Goal: Task Accomplishment & Management: Complete application form

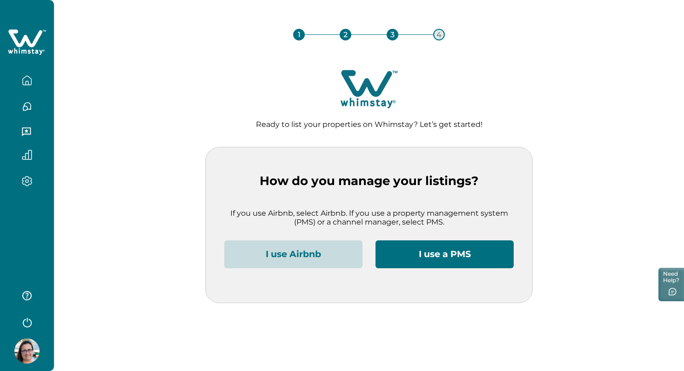
click at [439, 260] on button "I use a PMS" at bounding box center [445, 255] width 138 height 28
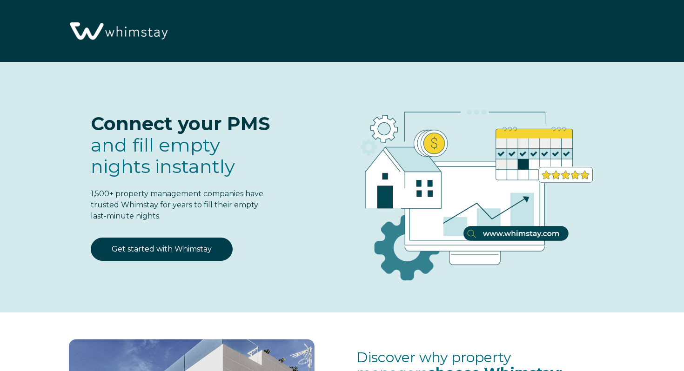
select select "US"
select select "Standard"
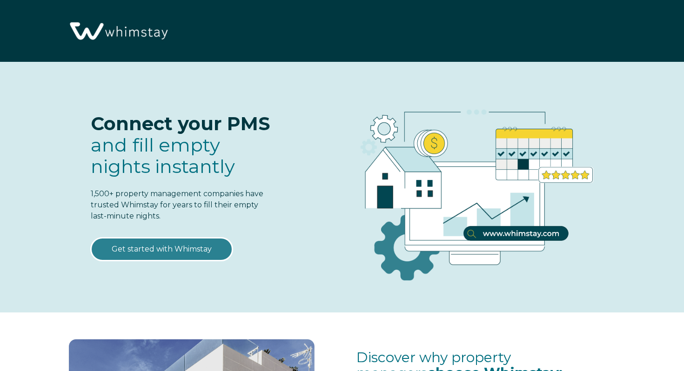
click at [190, 252] on link "Get started with Whimstay" at bounding box center [162, 249] width 142 height 23
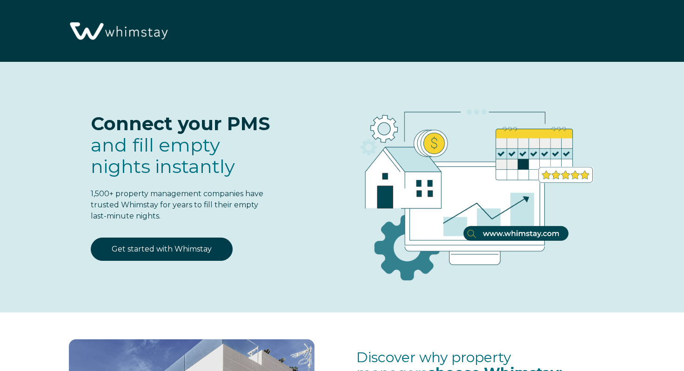
scroll to position [1131, 0]
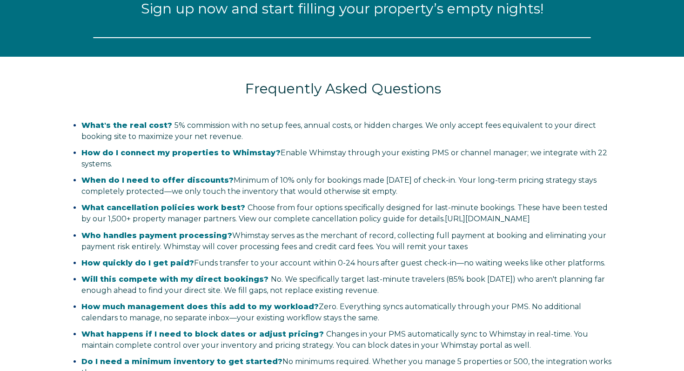
select select "US"
select select "Standard"
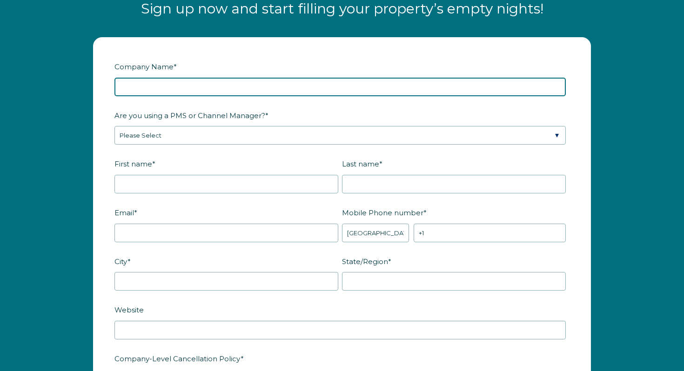
click at [151, 82] on input "Company Name *" at bounding box center [339, 87] width 451 height 19
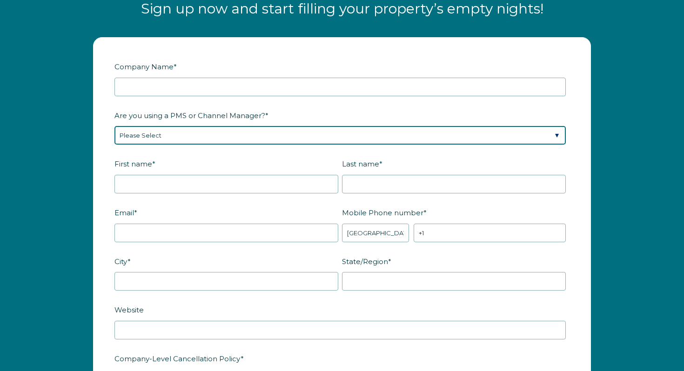
click at [139, 128] on div "Are you using a PMS or Channel Manager? * Please Select Barefoot BookingPal Boo…" at bounding box center [341, 127] width 455 height 38
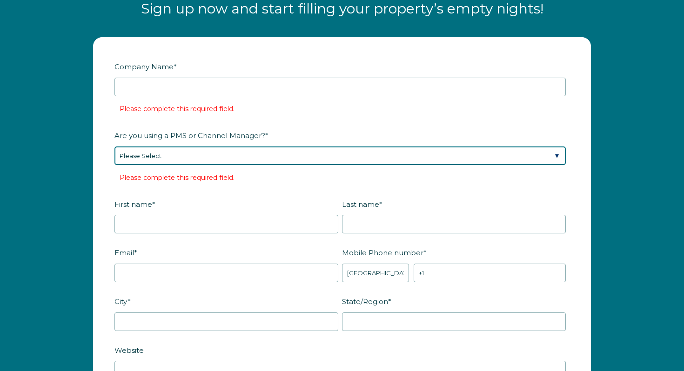
click at [190, 150] on select "Please Select Barefoot BookingPal Boost Brightside CiiRUS Escapia Guesty Hostaw…" at bounding box center [339, 156] width 451 height 19
select select "Not Listed"
click at [114, 147] on select "Please Select Barefoot BookingPal Boost Brightside CiiRUS Escapia Guesty Hostaw…" at bounding box center [339, 156] width 451 height 19
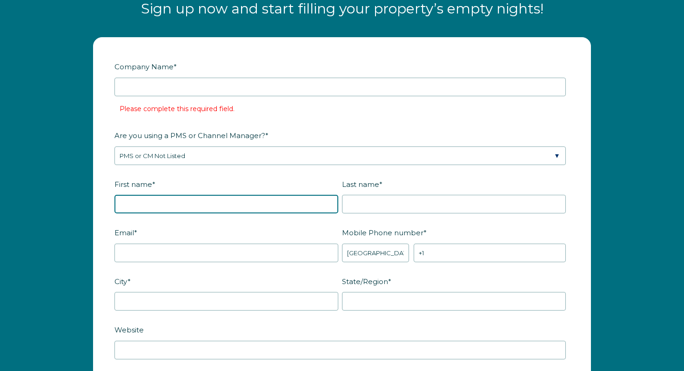
click at [152, 202] on input "First name *" at bounding box center [226, 204] width 224 height 19
type input "Lois"
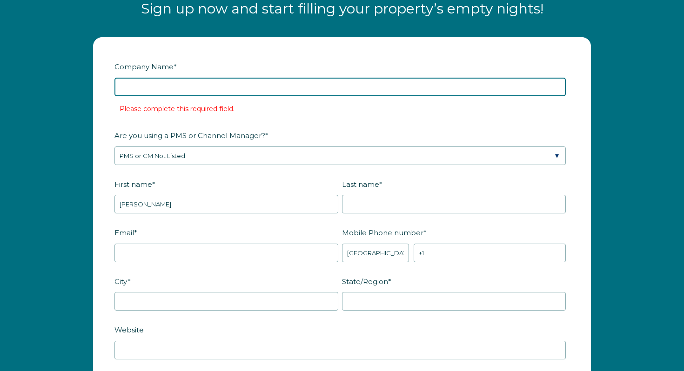
type input "Fathom"
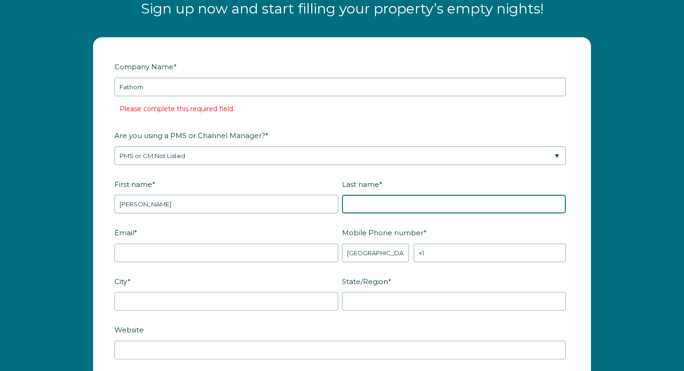
type input "Prevett-McCarthy"
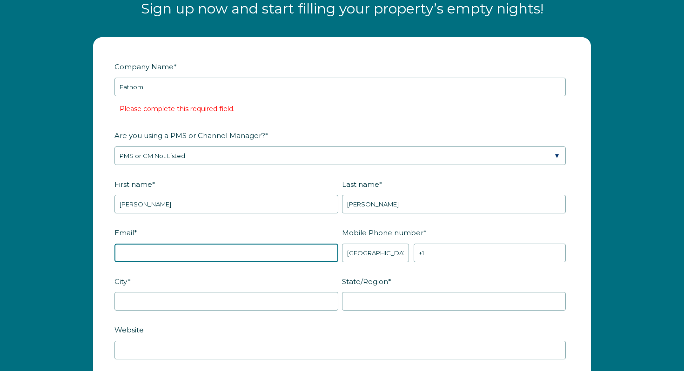
type input "LPREVETTMCCARTHY@YAHOO.COM"
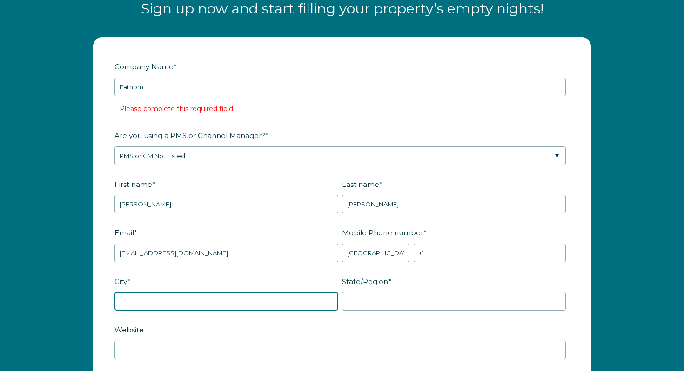
type input "West Wareham"
type input "MA"
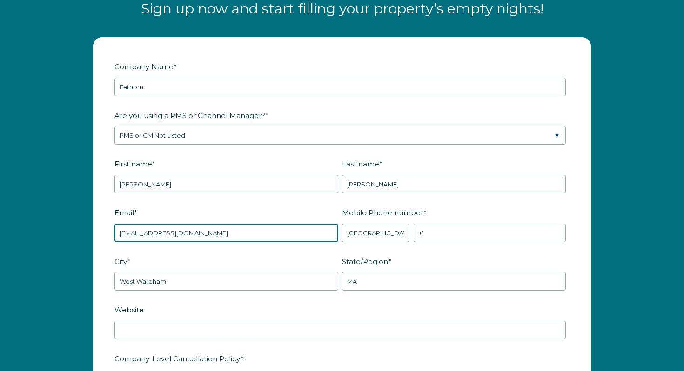
click at [246, 231] on input "LPREVETTMCCARTHY@YAHOO.COM" at bounding box center [226, 233] width 224 height 19
type input "L"
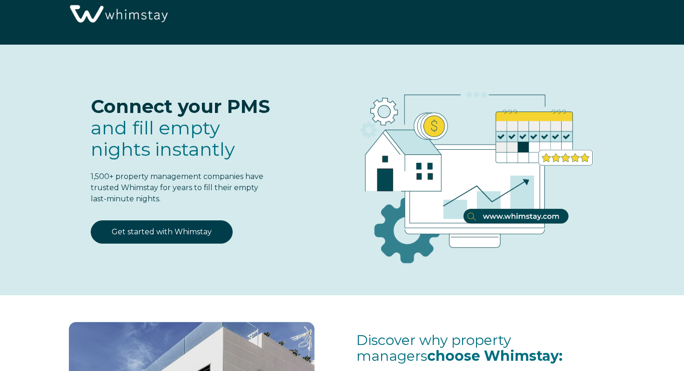
scroll to position [0, 0]
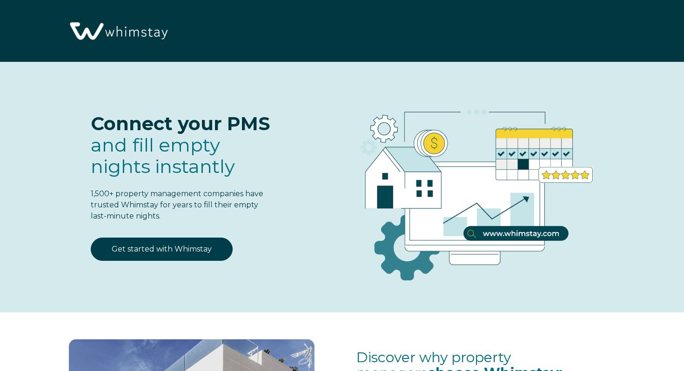
select select "US"
select select "Standard"
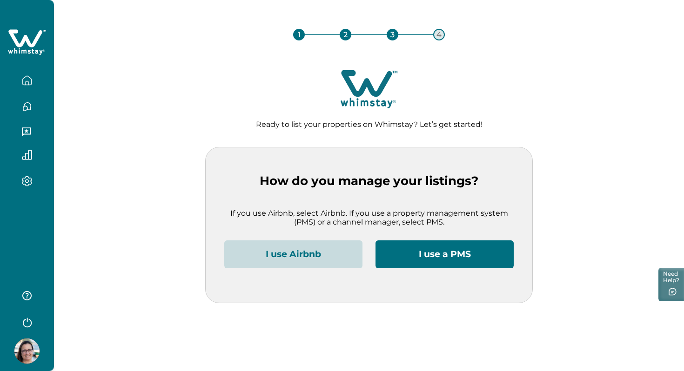
click at [299, 261] on button "I use Airbnb" at bounding box center [293, 255] width 138 height 28
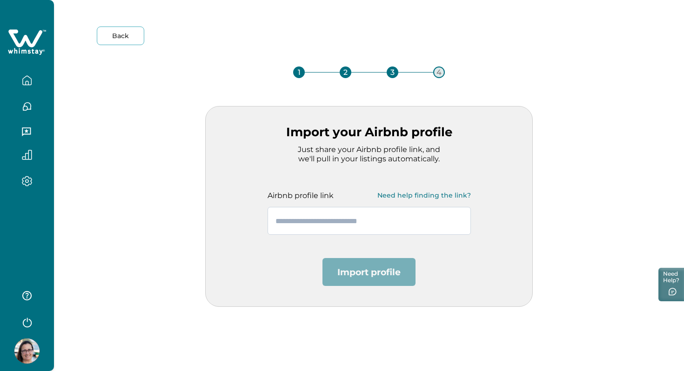
click at [312, 216] on input "text" at bounding box center [369, 221] width 203 height 28
type input "*"
paste input "**********"
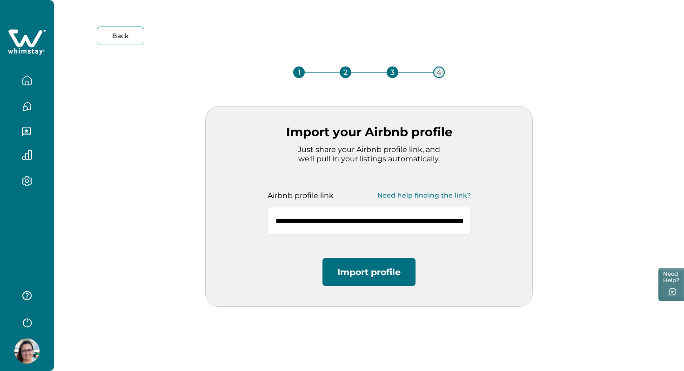
scroll to position [0, 448]
type input "**********"
click at [393, 276] on button "Import profile" at bounding box center [369, 272] width 93 height 28
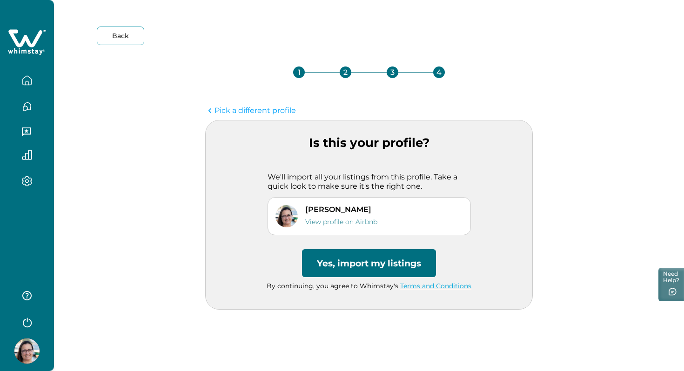
click at [369, 263] on button "Yes, import my listings" at bounding box center [369, 263] width 134 height 28
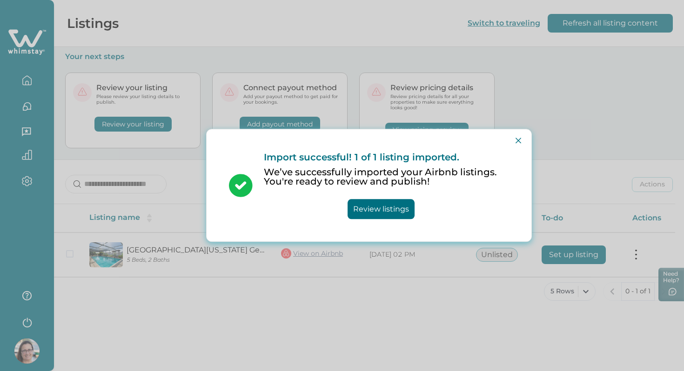
click at [371, 212] on button "Review listings" at bounding box center [381, 210] width 67 height 20
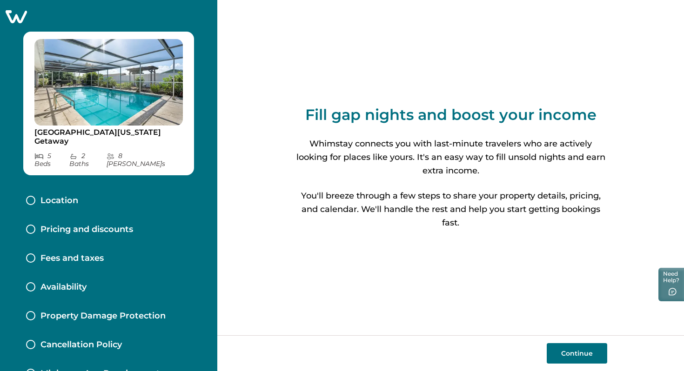
click at [564, 353] on button "Continue" at bounding box center [577, 353] width 60 height 20
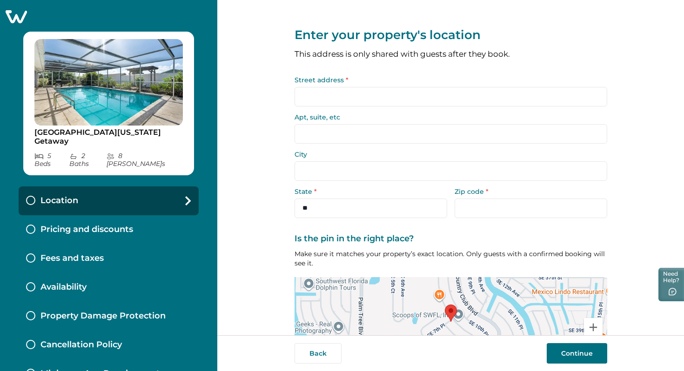
click at [317, 93] on input "Street address *" at bounding box center [451, 97] width 313 height 20
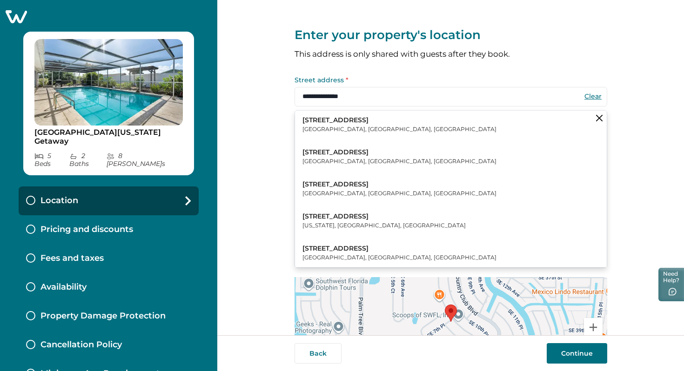
click at [331, 125] on p "Cape Coral, FL, USA" at bounding box center [399, 129] width 194 height 9
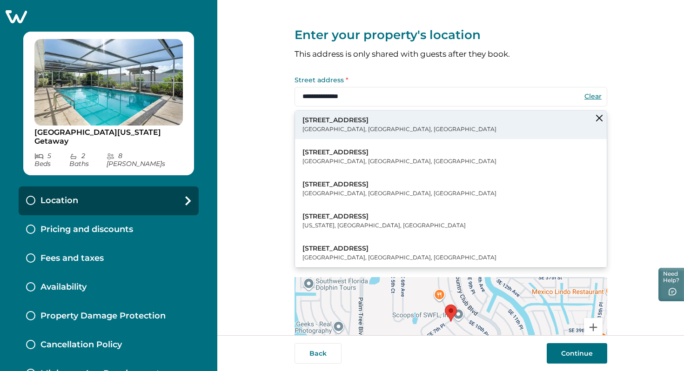
type input "**********"
select select "**"
type input "*****"
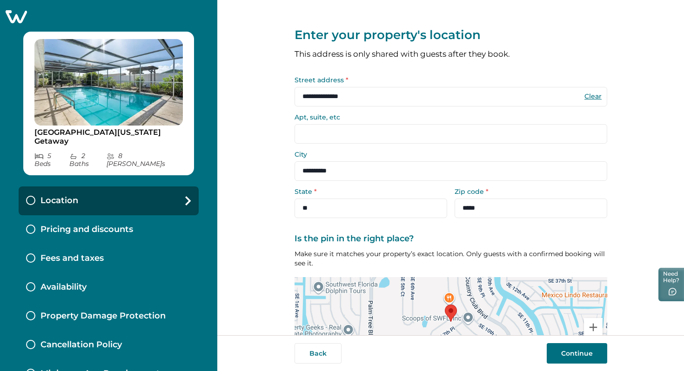
click at [331, 125] on input "Apt, suite, etc" at bounding box center [451, 134] width 313 height 20
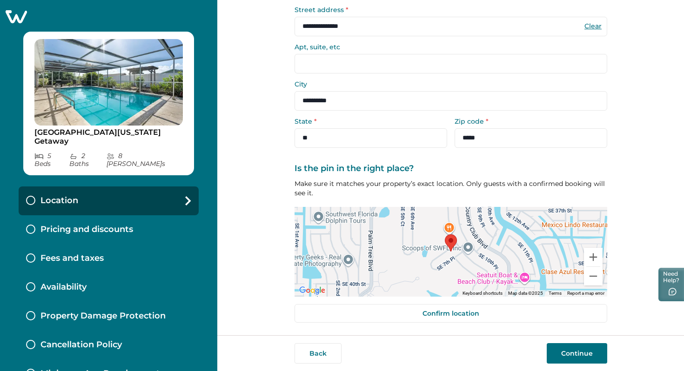
click at [582, 353] on button "Continue" at bounding box center [577, 353] width 60 height 20
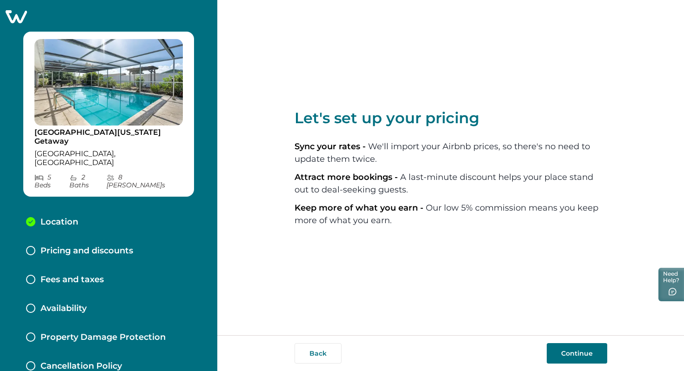
click at [578, 351] on button "Continue" at bounding box center [577, 353] width 60 height 20
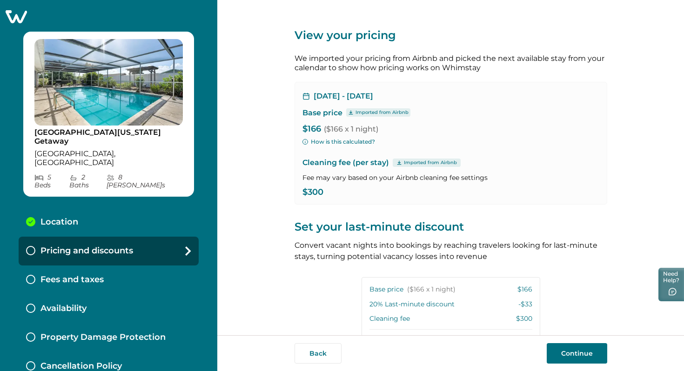
click at [573, 355] on button "Continue" at bounding box center [577, 353] width 60 height 20
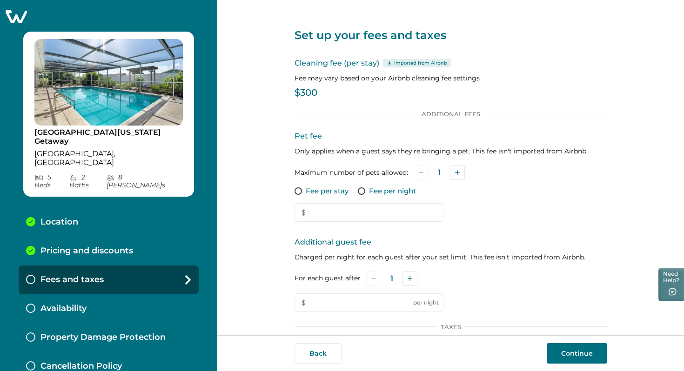
click at [297, 188] on span at bounding box center [298, 191] width 7 height 7
click at [343, 217] on input "text" at bounding box center [369, 212] width 149 height 19
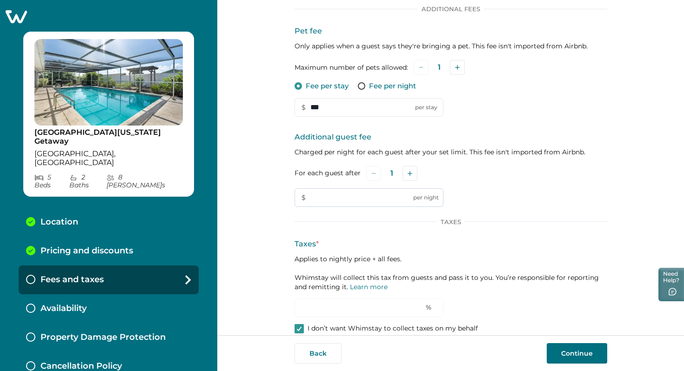
scroll to position [118, 0]
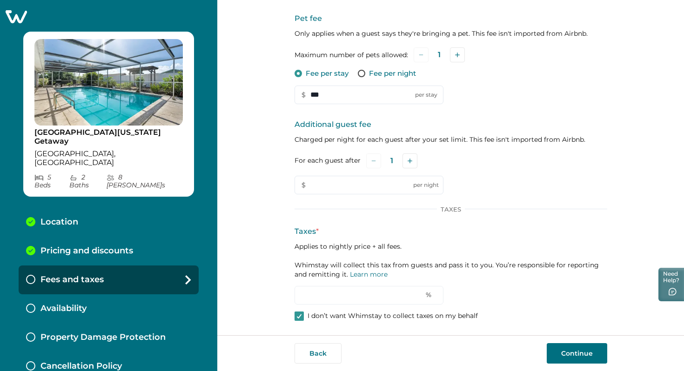
type input "***"
click at [299, 315] on icon at bounding box center [299, 316] width 6 height 5
type input "*"
click at [324, 298] on input "*" at bounding box center [369, 295] width 149 height 19
type input "****"
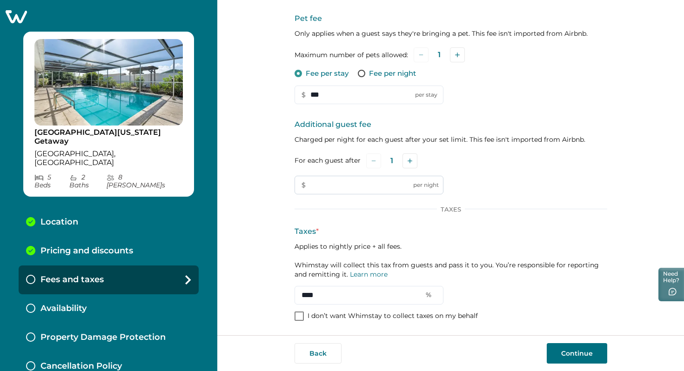
click at [383, 182] on input "text" at bounding box center [369, 185] width 149 height 19
click at [405, 157] on button "Add" at bounding box center [410, 161] width 15 height 15
click at [405, 157] on button "Add" at bounding box center [411, 161] width 15 height 15
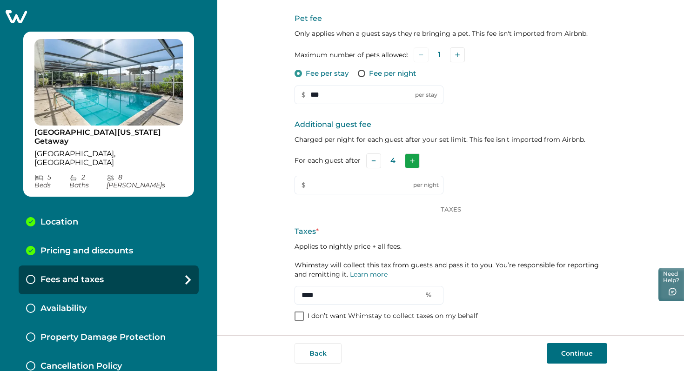
click at [405, 157] on button "Add" at bounding box center [412, 161] width 15 height 15
click at [405, 157] on button "Add" at bounding box center [411, 161] width 15 height 15
click at [372, 187] on input "text" at bounding box center [369, 185] width 149 height 19
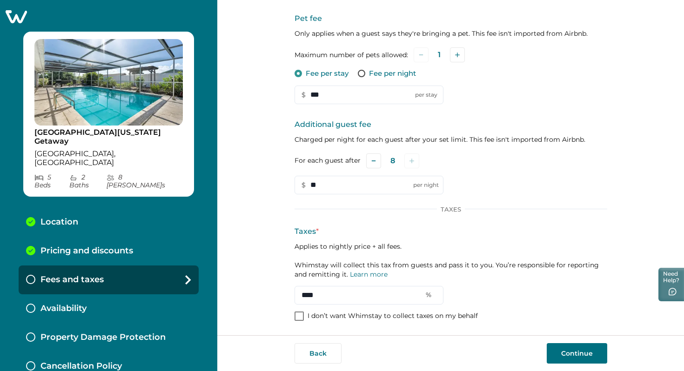
type input "*"
type input "**"
click at [565, 351] on button "Continue" at bounding box center [577, 353] width 60 height 20
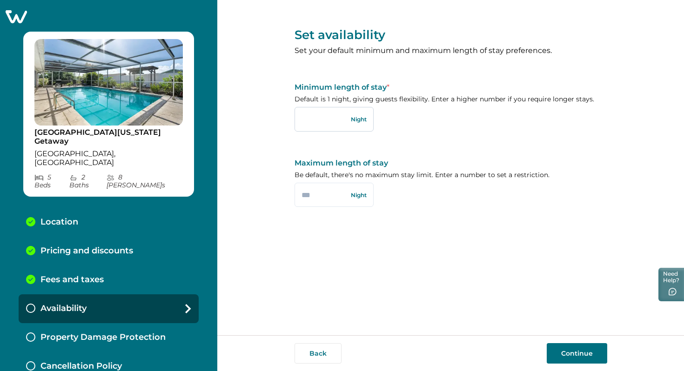
click at [333, 110] on input "text" at bounding box center [334, 119] width 79 height 24
type input "*"
click at [313, 194] on input "text" at bounding box center [334, 195] width 79 height 24
type input "**"
click at [329, 121] on input "*" at bounding box center [334, 119] width 79 height 24
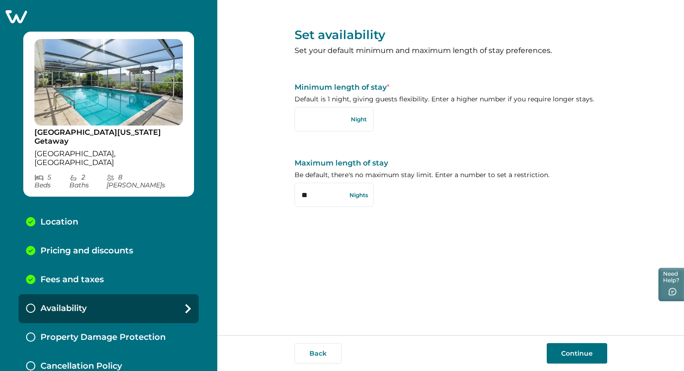
type input "*"
click at [568, 355] on button "Continue" at bounding box center [577, 353] width 60 height 20
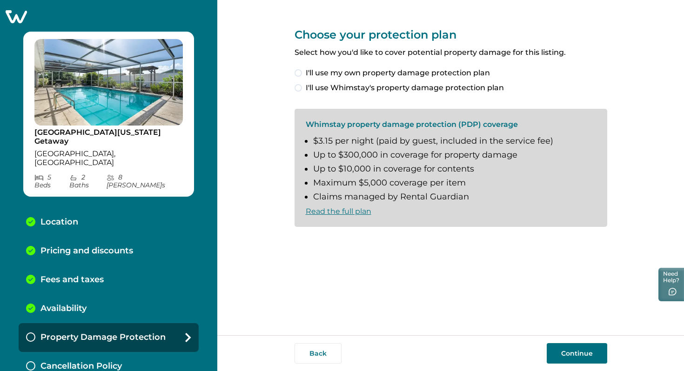
click at [302, 87] on span at bounding box center [298, 87] width 7 height 7
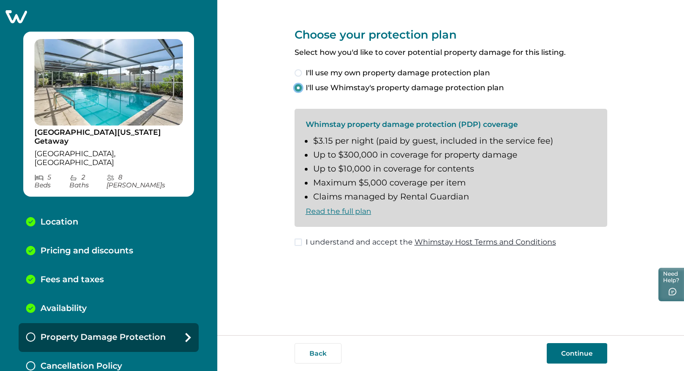
click at [298, 242] on span at bounding box center [298, 242] width 7 height 7
click at [569, 356] on button "Continue" at bounding box center [577, 353] width 60 height 20
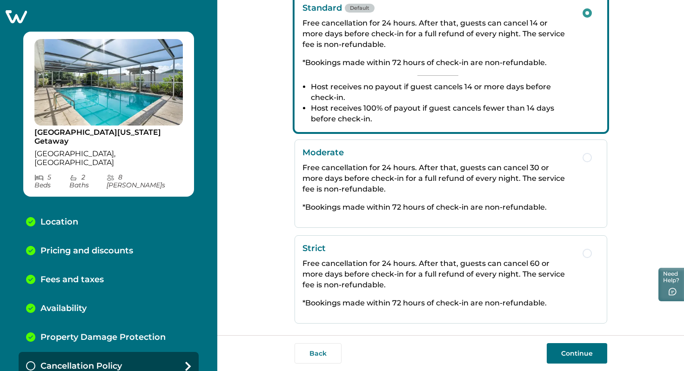
scroll to position [174, 0]
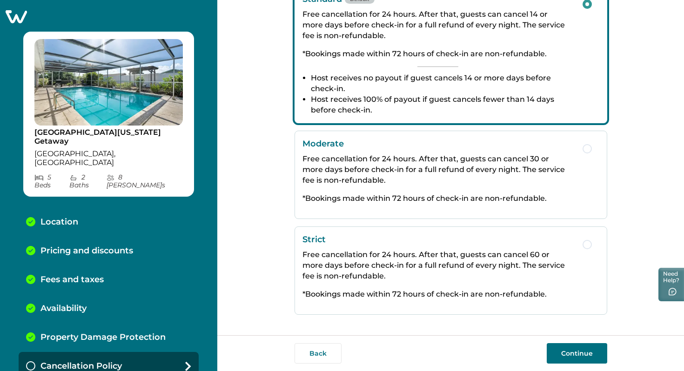
click at [569, 352] on button "Continue" at bounding box center [577, 353] width 60 height 20
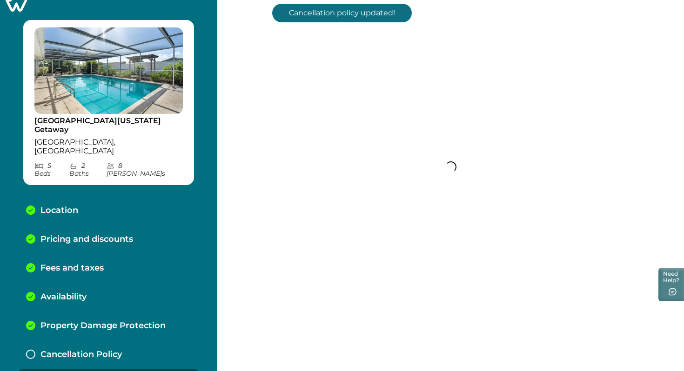
scroll to position [13, 0]
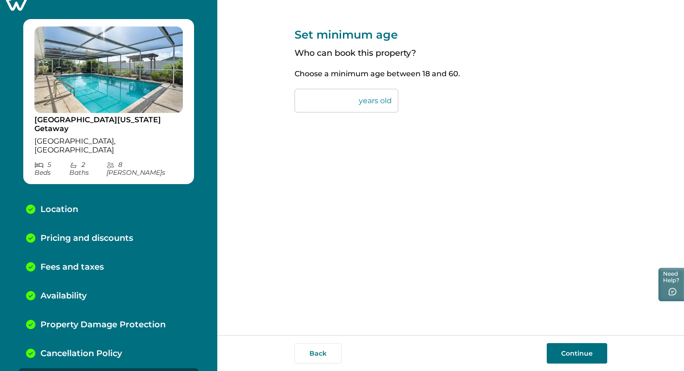
click at [327, 91] on input "**" at bounding box center [347, 101] width 104 height 24
click at [327, 94] on input "**" at bounding box center [347, 101] width 104 height 24
type input "*"
type input "**"
click at [575, 350] on button "Continue" at bounding box center [577, 353] width 60 height 20
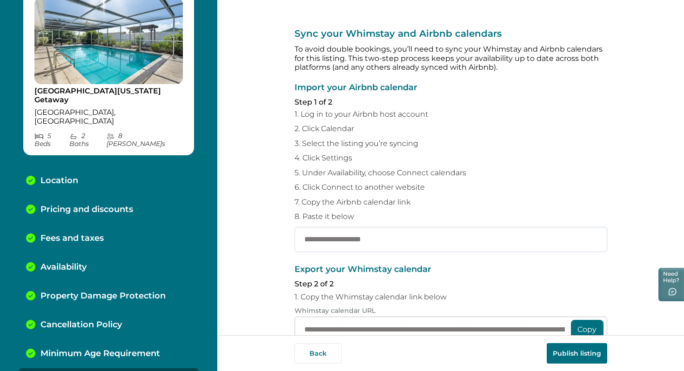
click at [359, 234] on input "text" at bounding box center [451, 239] width 313 height 25
paste input "**********"
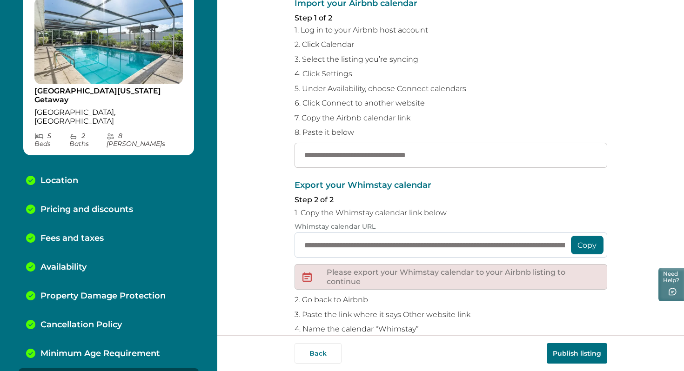
scroll to position [131, 0]
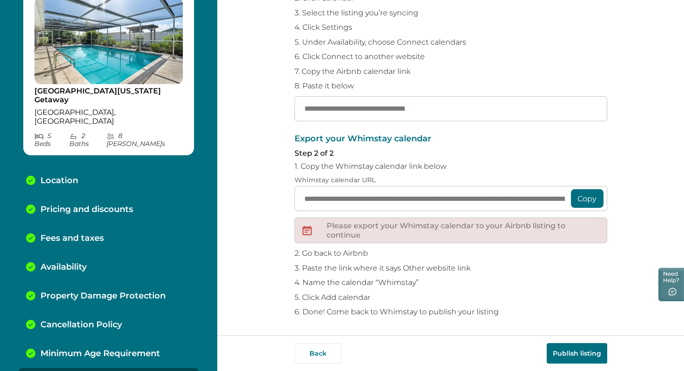
click at [559, 352] on button "Publish listing" at bounding box center [577, 353] width 60 height 20
click at [317, 199] on input "**********" at bounding box center [451, 198] width 313 height 25
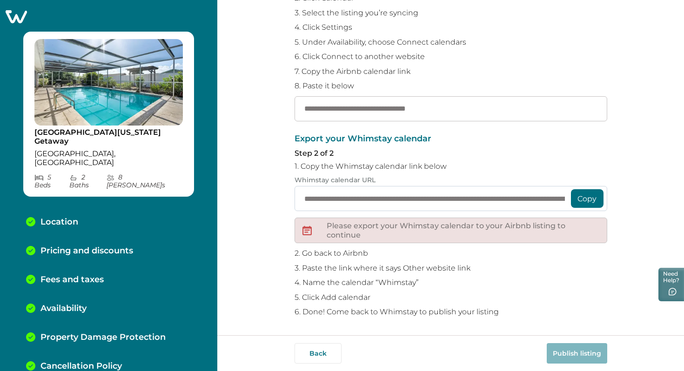
click at [468, 203] on input "**********" at bounding box center [451, 198] width 313 height 25
click at [586, 198] on button "Copy" at bounding box center [587, 198] width 33 height 19
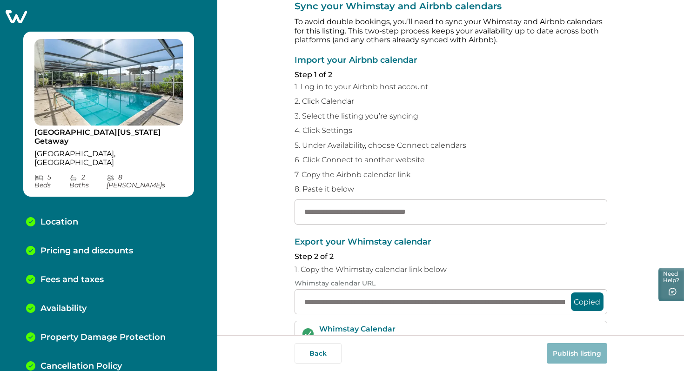
scroll to position [130, 0]
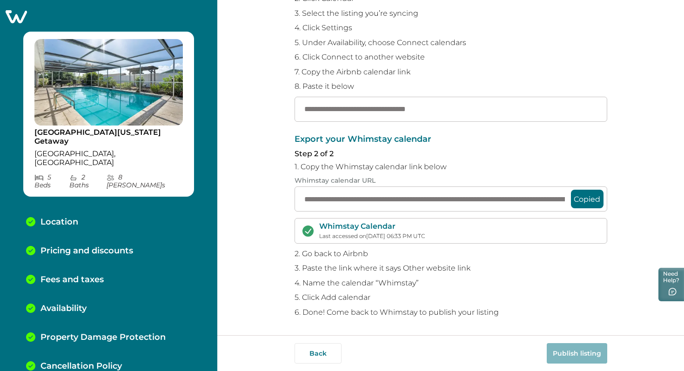
click at [380, 230] on p "Whimstay Calendar" at bounding box center [372, 226] width 106 height 9
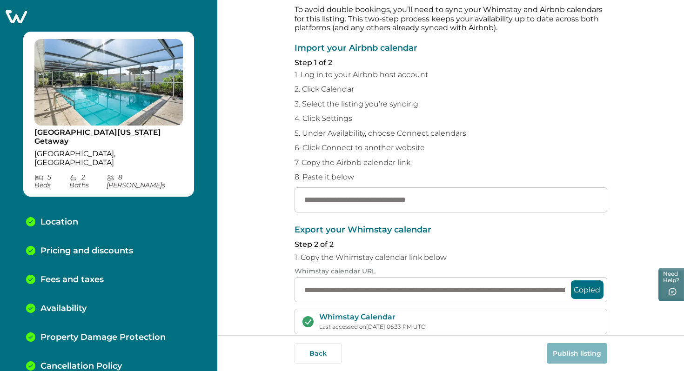
scroll to position [40, 0]
click at [435, 204] on input "**********" at bounding box center [451, 199] width 313 height 25
click at [454, 199] on input "**********" at bounding box center [451, 199] width 313 height 25
drag, startPoint x: 460, startPoint y: 205, endPoint x: 296, endPoint y: 200, distance: 164.8
click at [296, 200] on input "**********" at bounding box center [451, 199] width 313 height 25
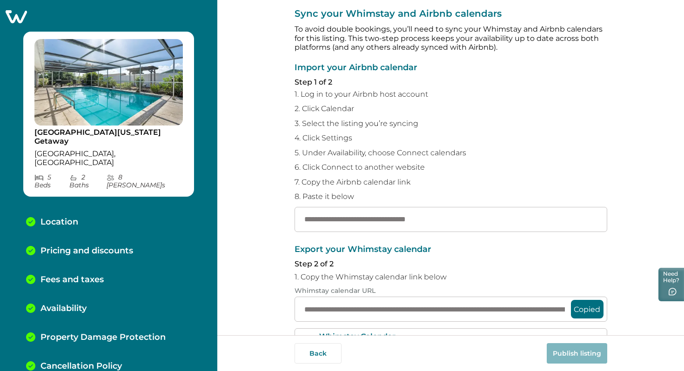
scroll to position [0, 0]
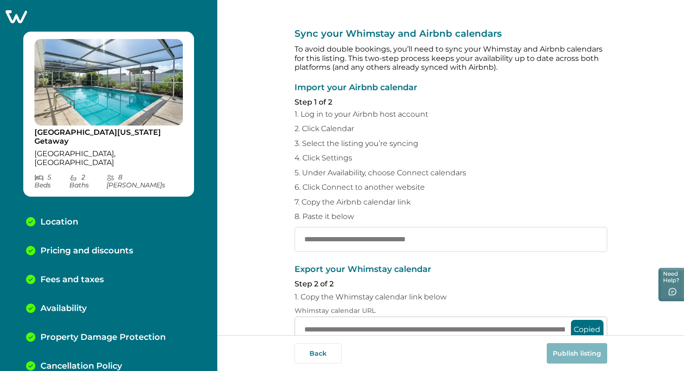
click at [335, 249] on input "**********" at bounding box center [451, 239] width 313 height 25
click at [308, 237] on input "**********" at bounding box center [451, 239] width 313 height 25
paste input "**********"
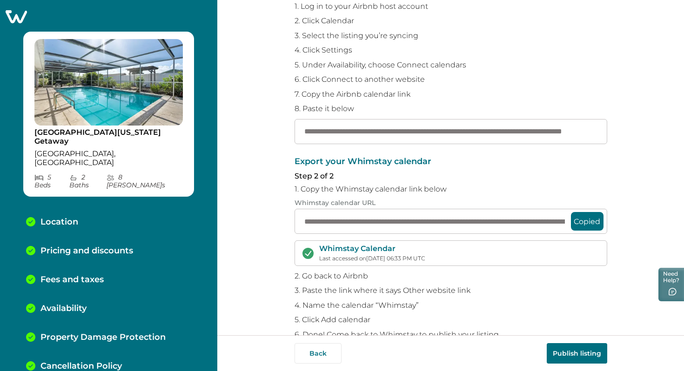
scroll to position [130, 0]
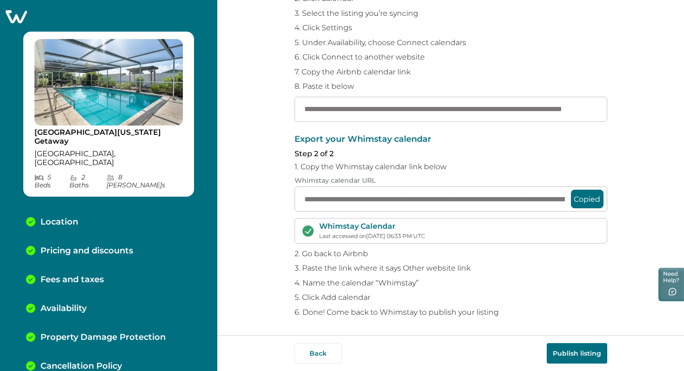
type input "**********"
click at [566, 354] on button "Publish listing" at bounding box center [577, 353] width 60 height 20
click at [85, 101] on img at bounding box center [108, 82] width 148 height 87
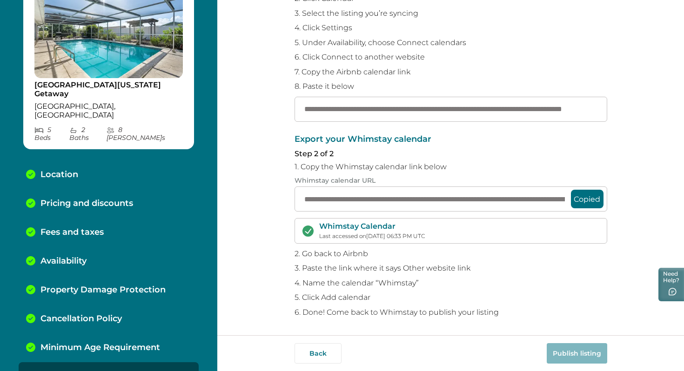
scroll to position [51, 0]
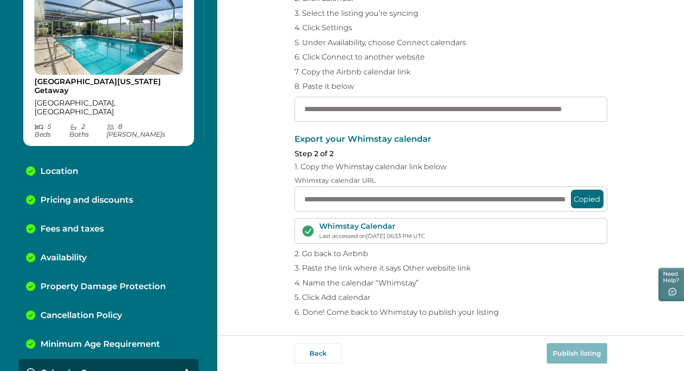
click at [34, 369] on div at bounding box center [30, 373] width 9 height 9
click at [178, 359] on div "Calendar Sync" at bounding box center [109, 373] width 180 height 29
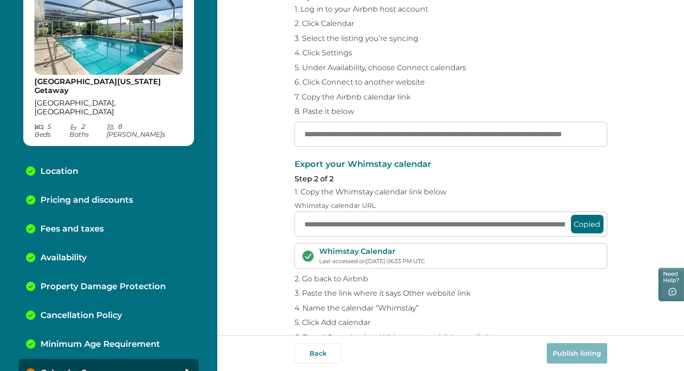
scroll to position [130, 0]
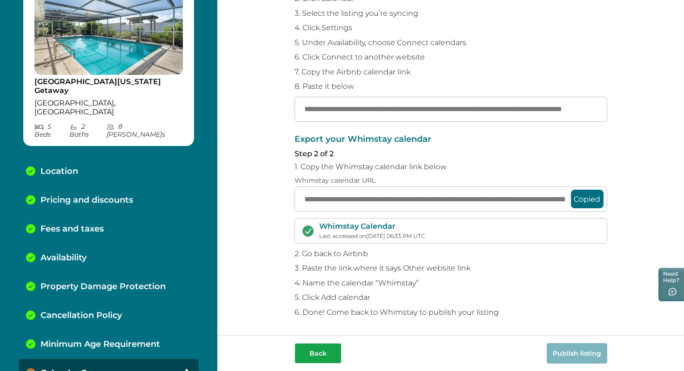
click at [323, 351] on button "Back" at bounding box center [318, 353] width 47 height 20
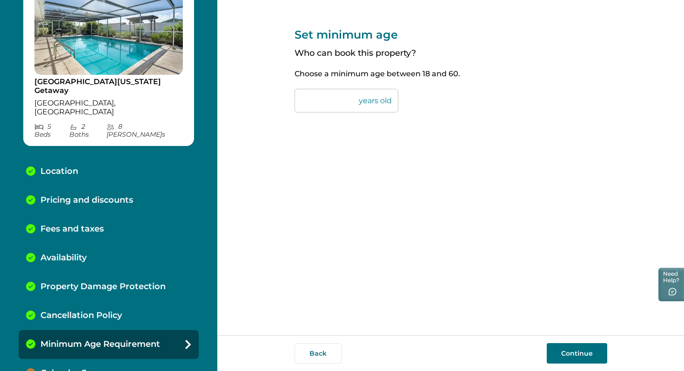
click at [582, 354] on button "Continue" at bounding box center [577, 353] width 60 height 20
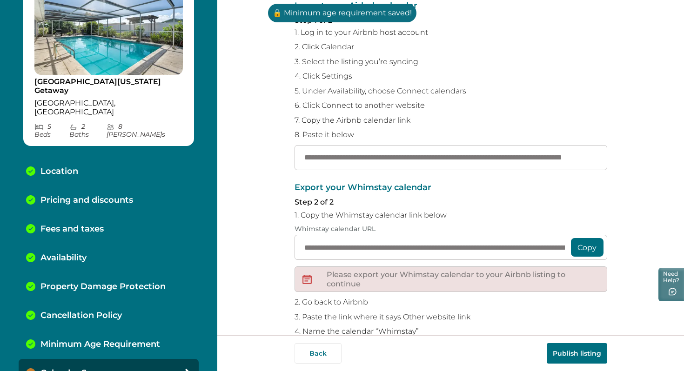
scroll to position [131, 0]
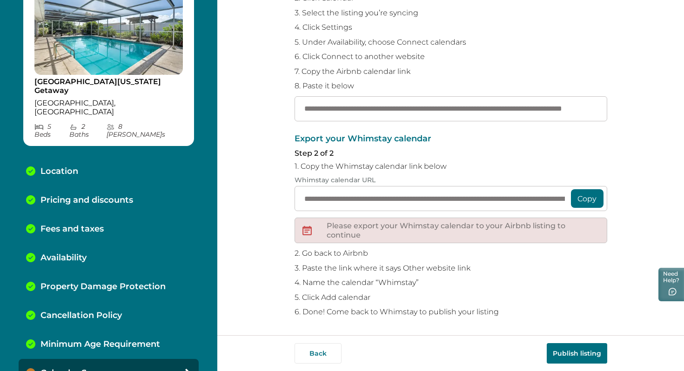
click at [581, 199] on button "Copy" at bounding box center [587, 198] width 33 height 19
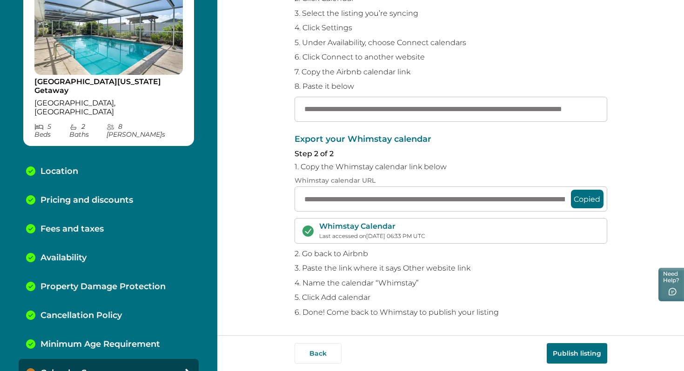
click at [564, 352] on button "Publish listing" at bounding box center [577, 353] width 60 height 20
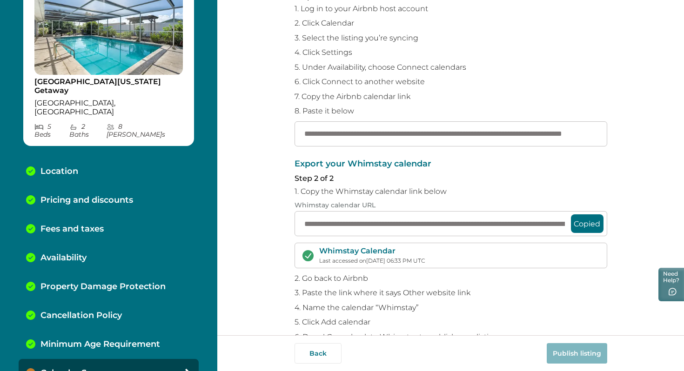
scroll to position [0, 0]
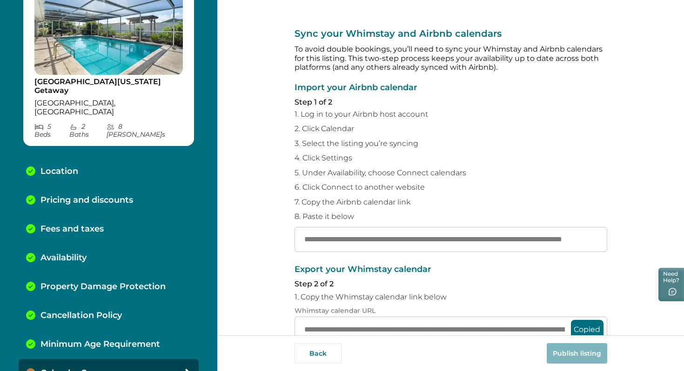
click at [178, 359] on div "Calendar Sync" at bounding box center [109, 373] width 180 height 29
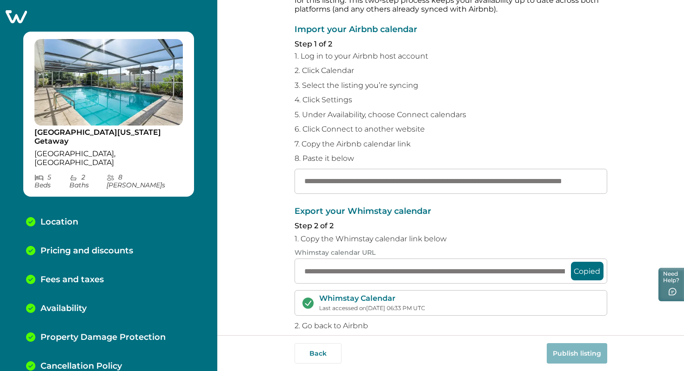
scroll to position [68, 0]
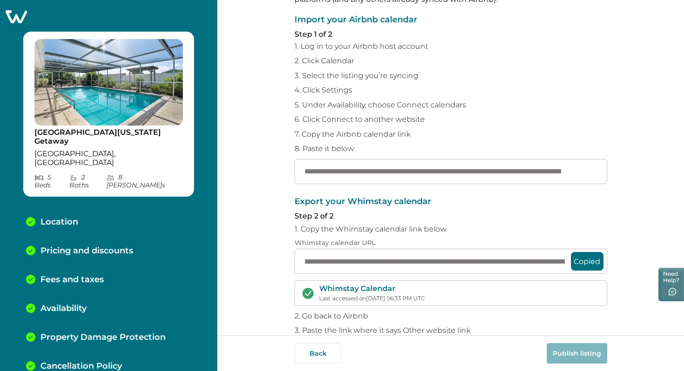
click at [580, 263] on button "Copied" at bounding box center [587, 261] width 33 height 19
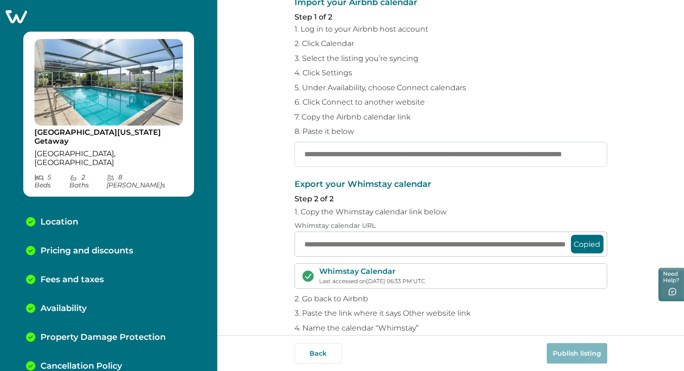
scroll to position [73, 0]
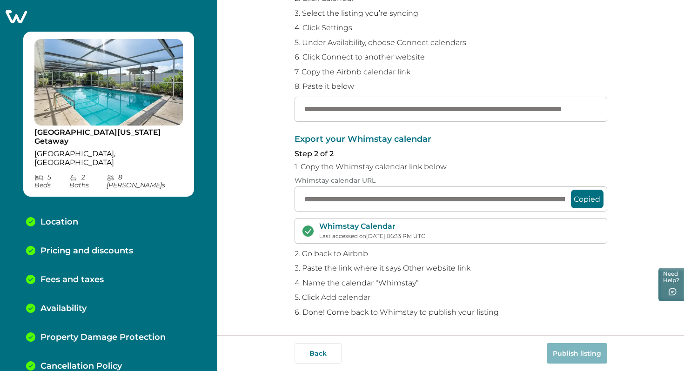
click at [67, 275] on p "Fees and taxes" at bounding box center [71, 280] width 63 height 10
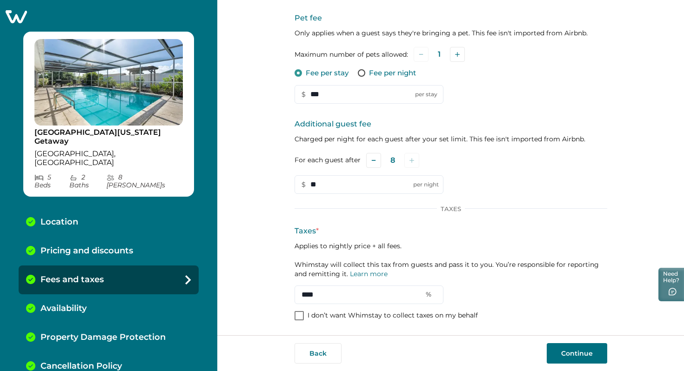
scroll to position [118, 0]
click at [565, 350] on button "Continue" at bounding box center [577, 353] width 60 height 20
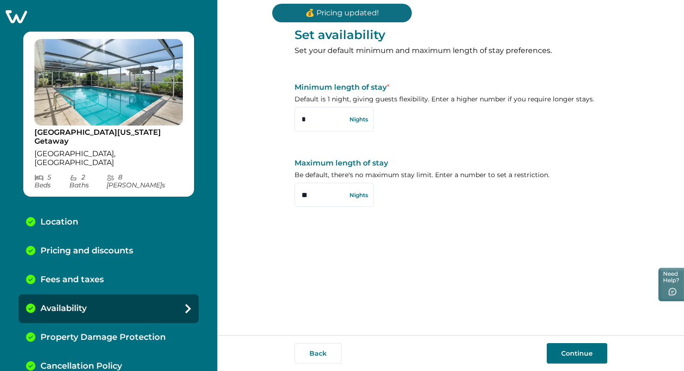
click at [580, 355] on button "Continue" at bounding box center [577, 353] width 60 height 20
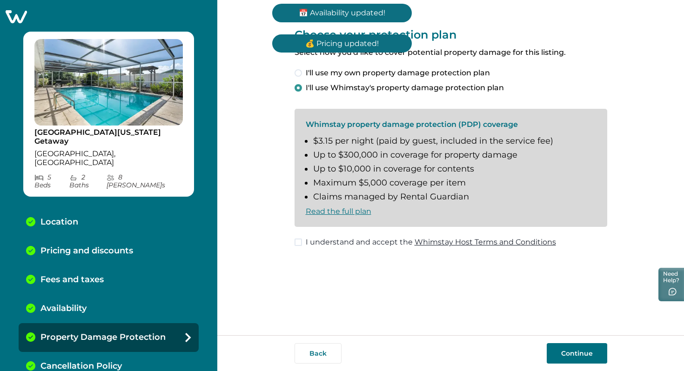
click at [580, 355] on button "Continue" at bounding box center [577, 353] width 60 height 20
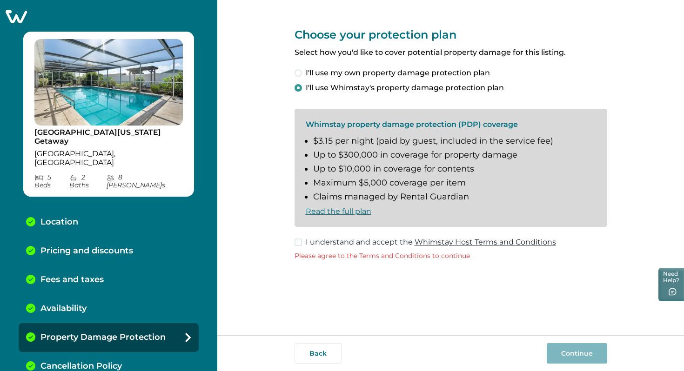
click at [300, 243] on span at bounding box center [298, 242] width 7 height 7
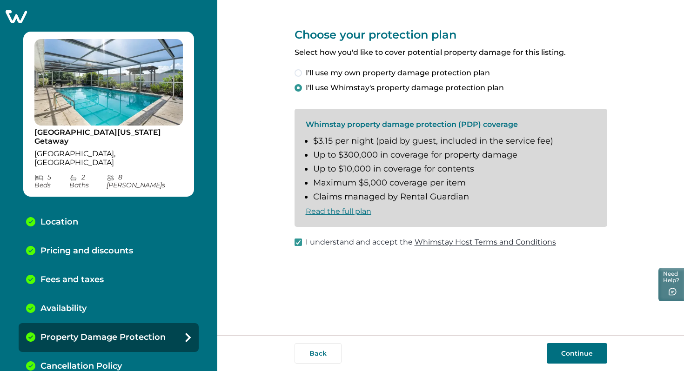
click at [567, 356] on button "Continue" at bounding box center [577, 353] width 60 height 20
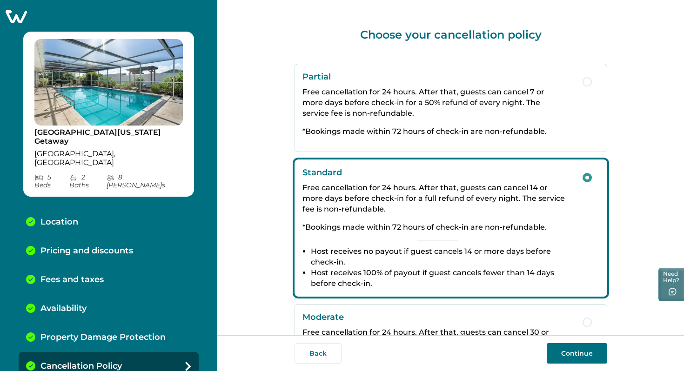
click at [566, 346] on button "Continue" at bounding box center [577, 353] width 60 height 20
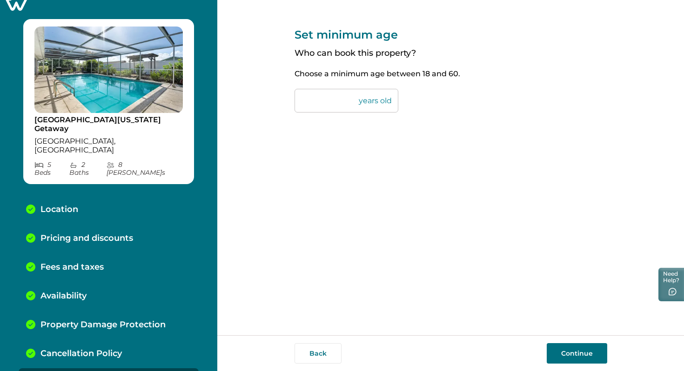
click at [567, 351] on button "Continue" at bounding box center [577, 353] width 60 height 20
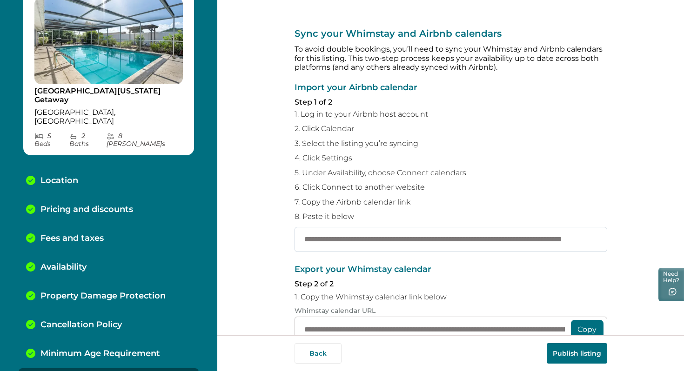
scroll to position [0, 0]
